Goal: Browse casually

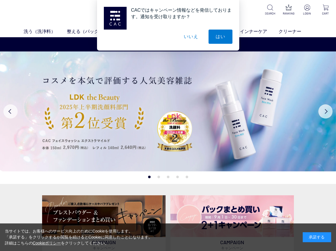
click at [189, 39] on button "いいえ" at bounding box center [190, 37] width 28 height 14
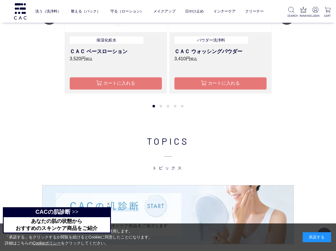
scroll to position [597, 0]
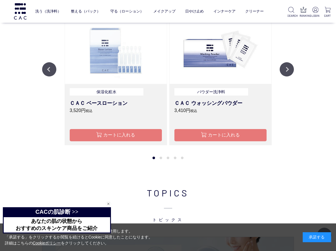
click at [98, 44] on img at bounding box center [116, 46] width 102 height 76
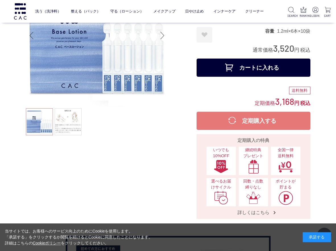
scroll to position [57, 0]
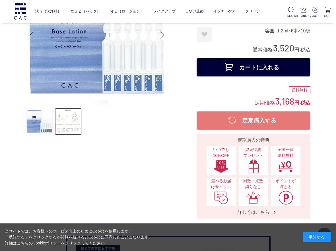
click at [72, 120] on link at bounding box center [68, 121] width 27 height 27
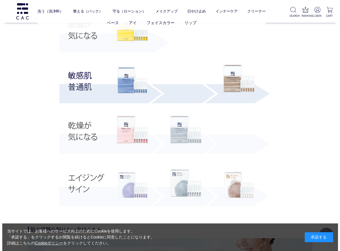
scroll to position [1080, 0]
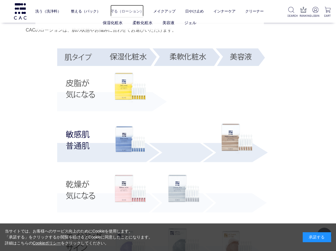
click at [123, 8] on link "守る（ローション）" at bounding box center [126, 11] width 33 height 13
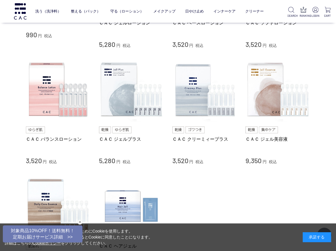
scroll to position [313, 0]
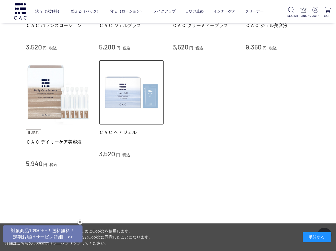
click at [118, 95] on img at bounding box center [131, 92] width 65 height 65
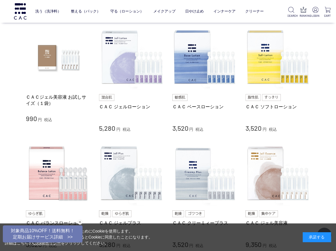
scroll to position [114, 0]
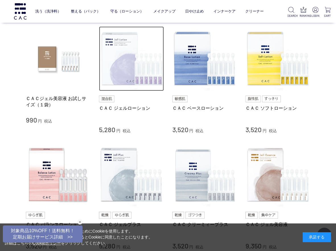
click at [136, 71] on img at bounding box center [131, 58] width 65 height 65
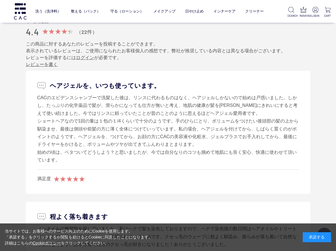
scroll to position [568, 0]
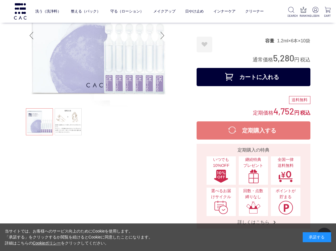
scroll to position [57, 0]
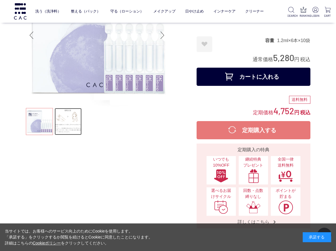
click at [68, 130] on link at bounding box center [68, 121] width 27 height 27
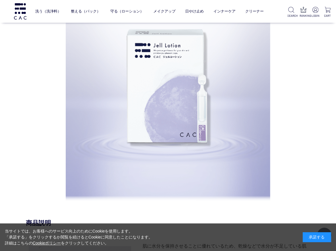
scroll to position [568, 0]
